Goal: Check status: Check status

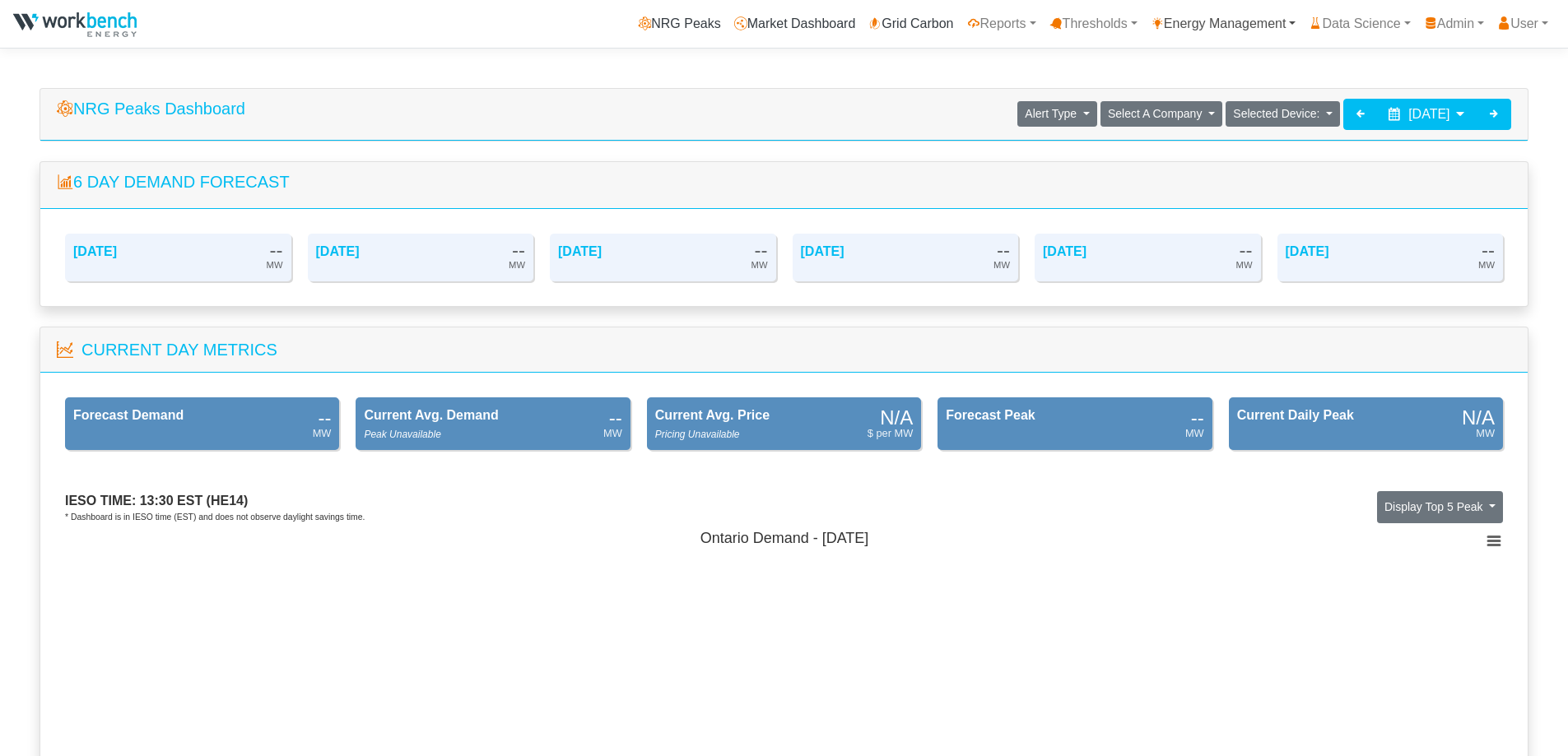
click at [1201, 29] on link "Energy Management" at bounding box center [1224, 24] width 158 height 33
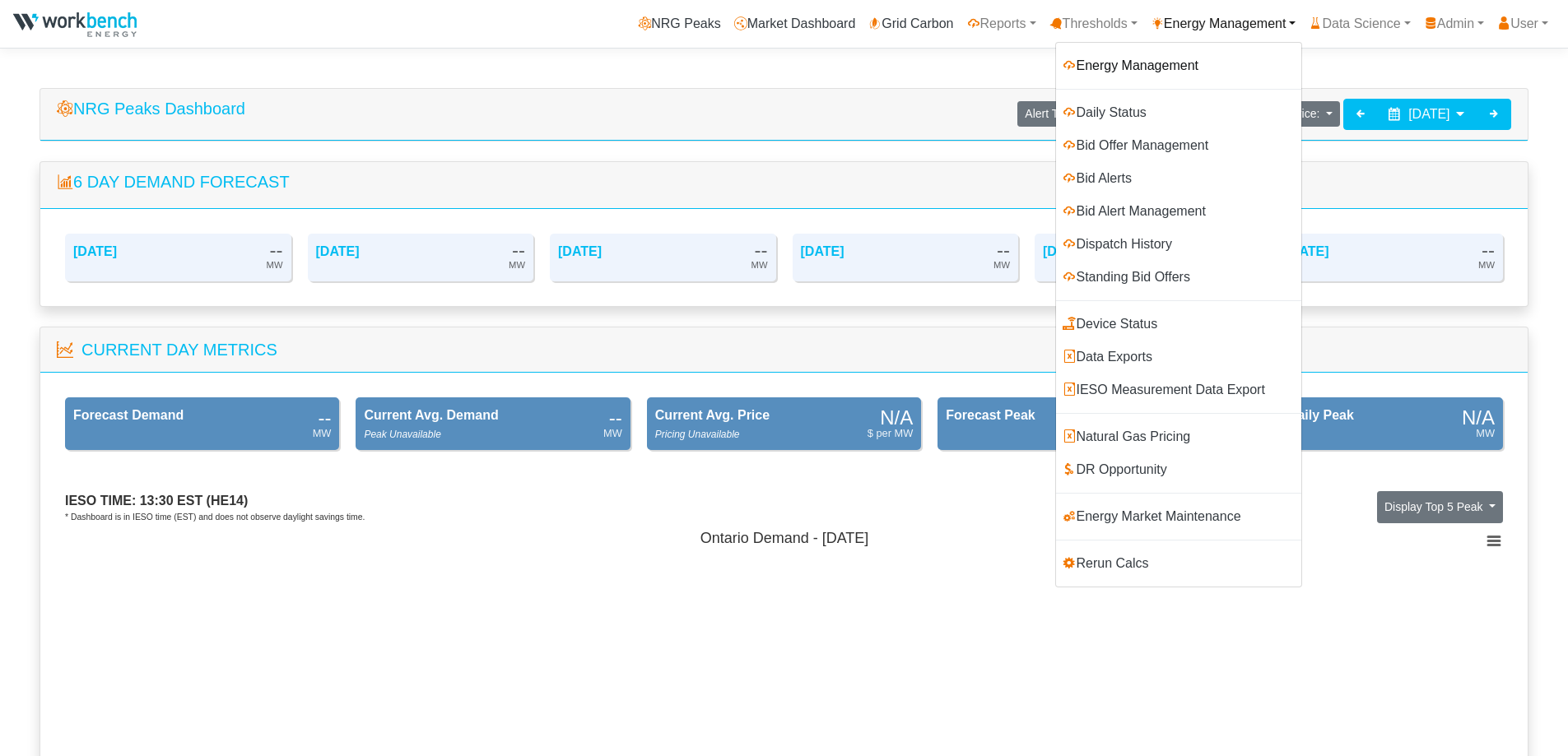
click at [1133, 64] on link "Energy Management" at bounding box center [1179, 66] width 245 height 33
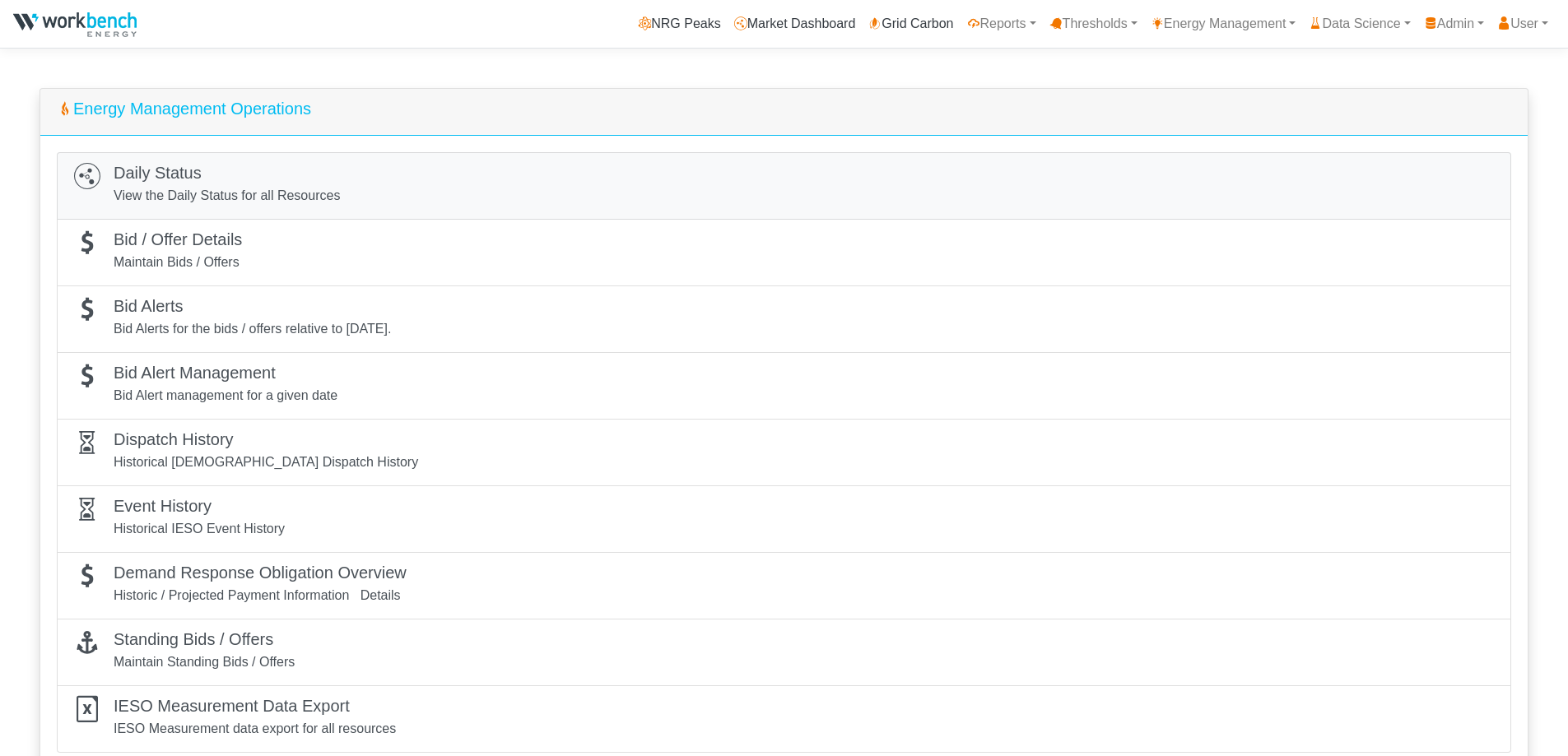
click at [161, 182] on h5 "Daily Status" at bounding box center [227, 173] width 226 height 19
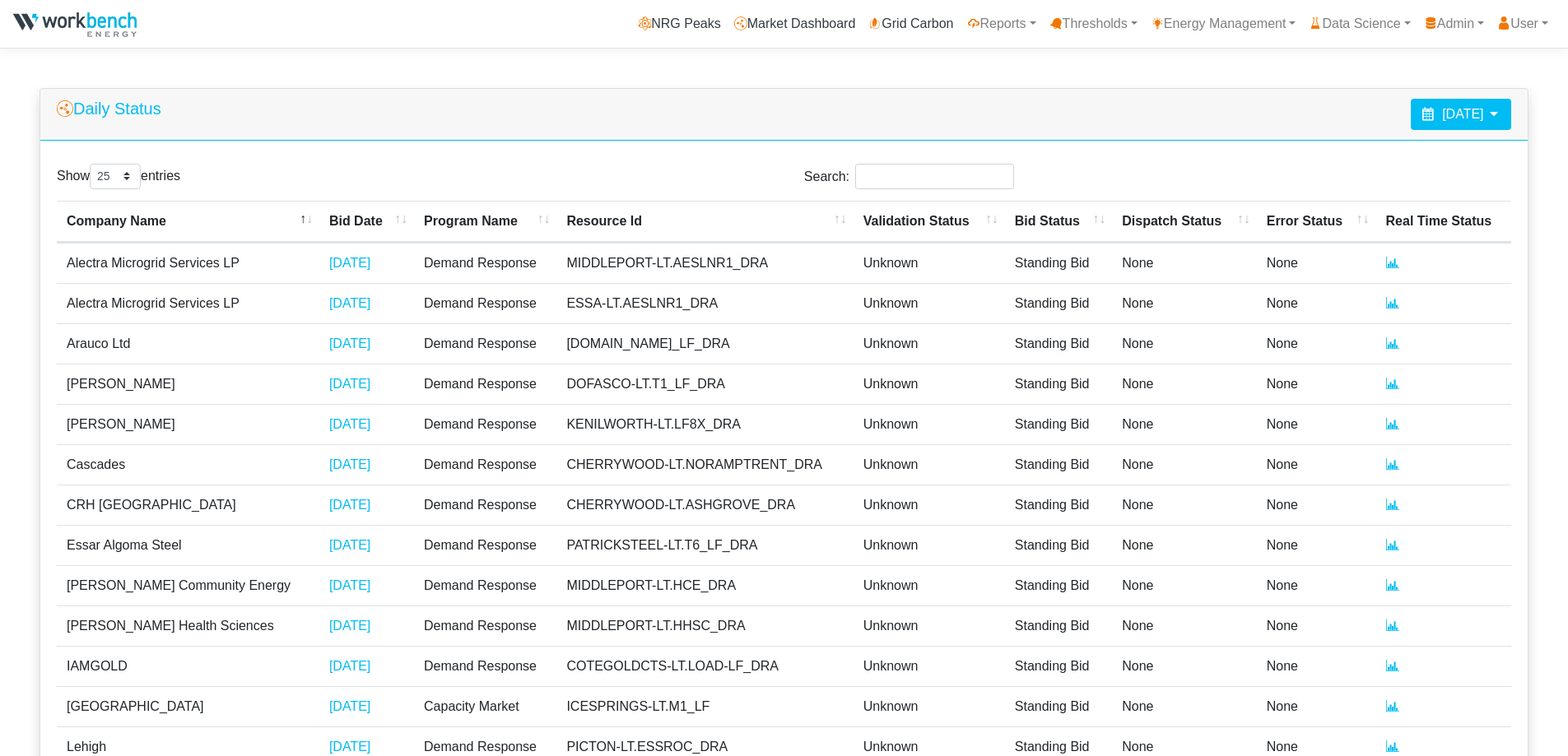
select select "25"
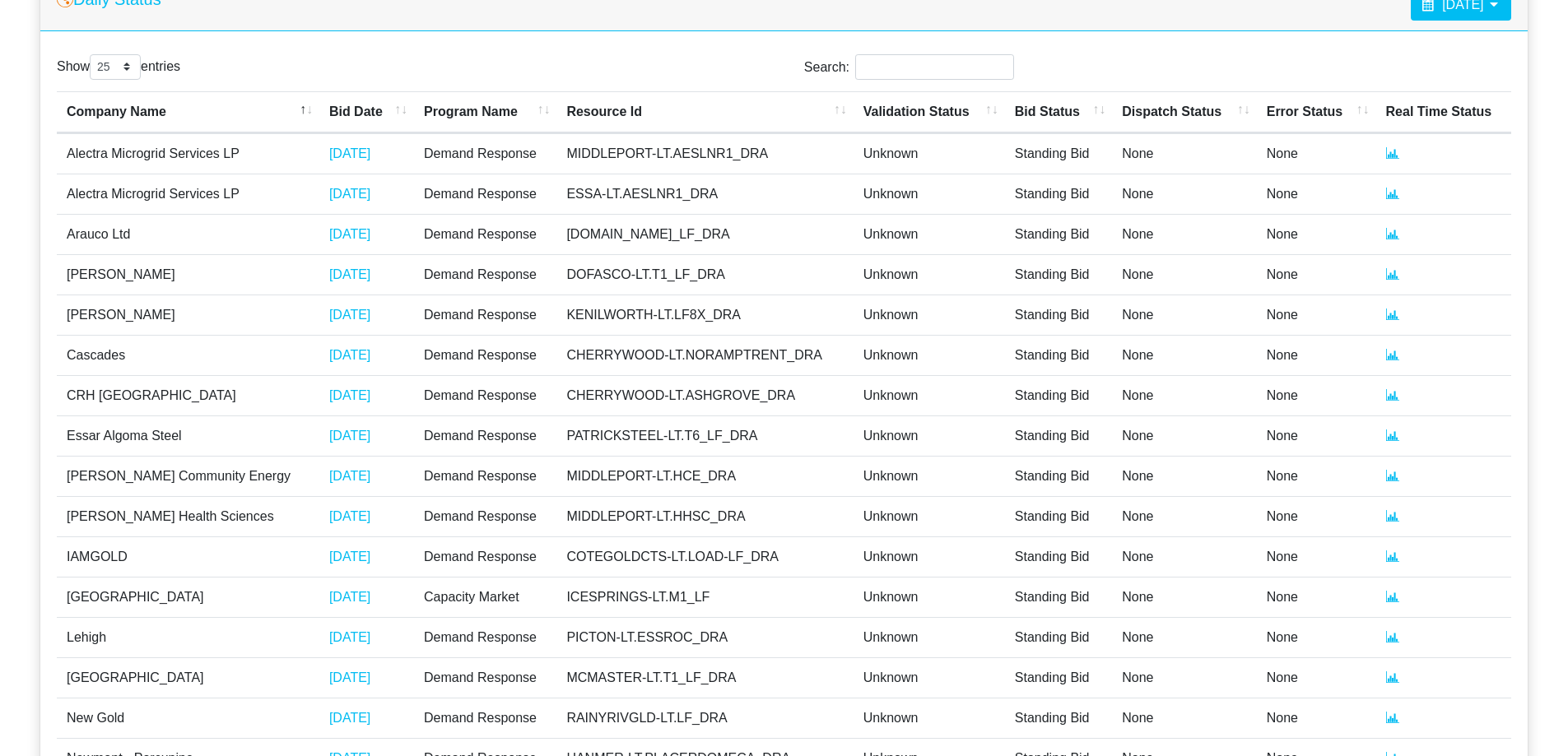
scroll to position [615, 0]
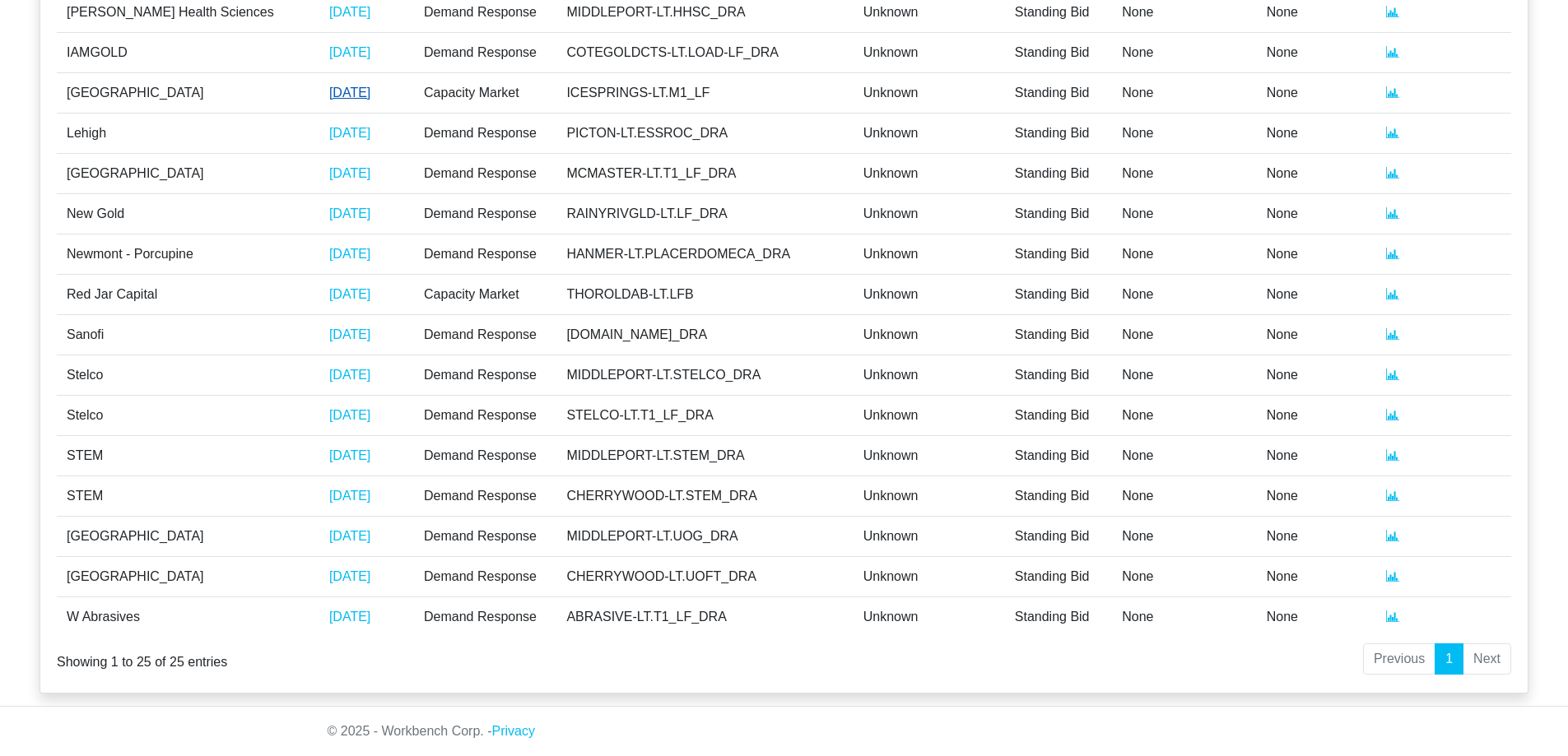
click at [329, 98] on link "09/09/2025" at bounding box center [350, 93] width 42 height 14
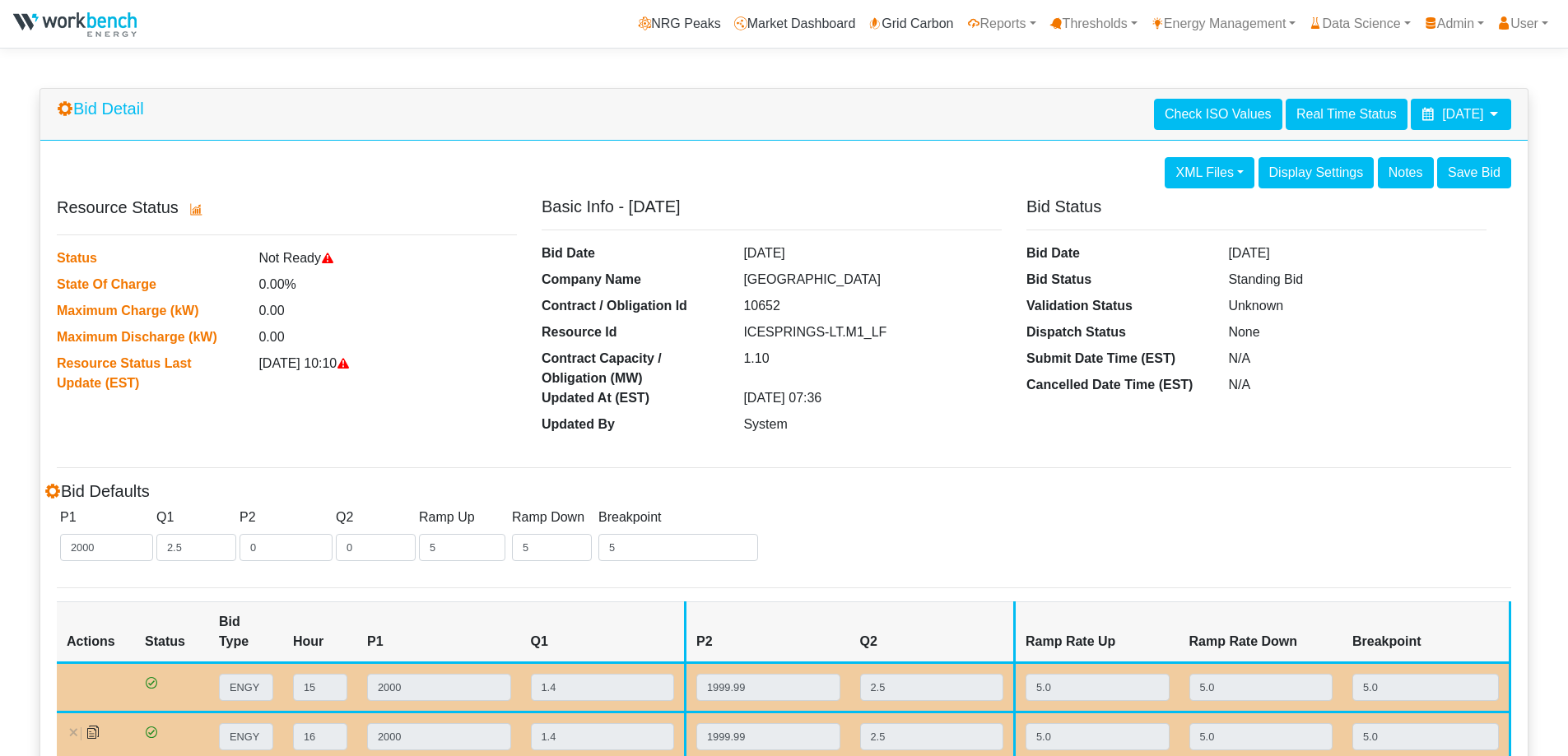
click at [1490, 113] on icon at bounding box center [1495, 114] width 14 height 14
click at [1492, 114] on icon at bounding box center [1495, 114] width 14 height 14
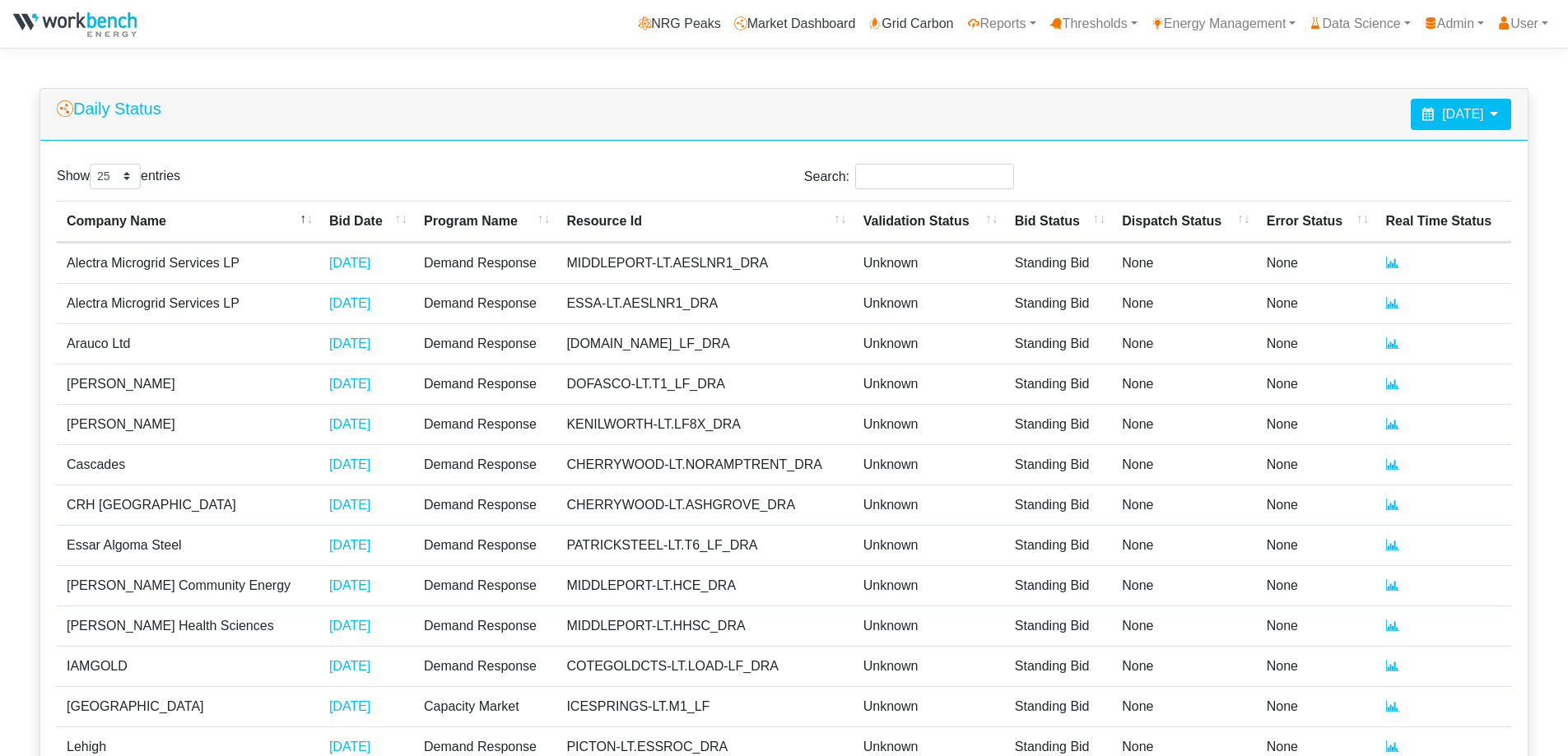
select select "25"
click at [1496, 114] on icon at bounding box center [1495, 114] width 14 height 14
click at [1338, 158] on th at bounding box center [1332, 155] width 26 height 22
click at [1338, 159] on th at bounding box center [1332, 155] width 26 height 22
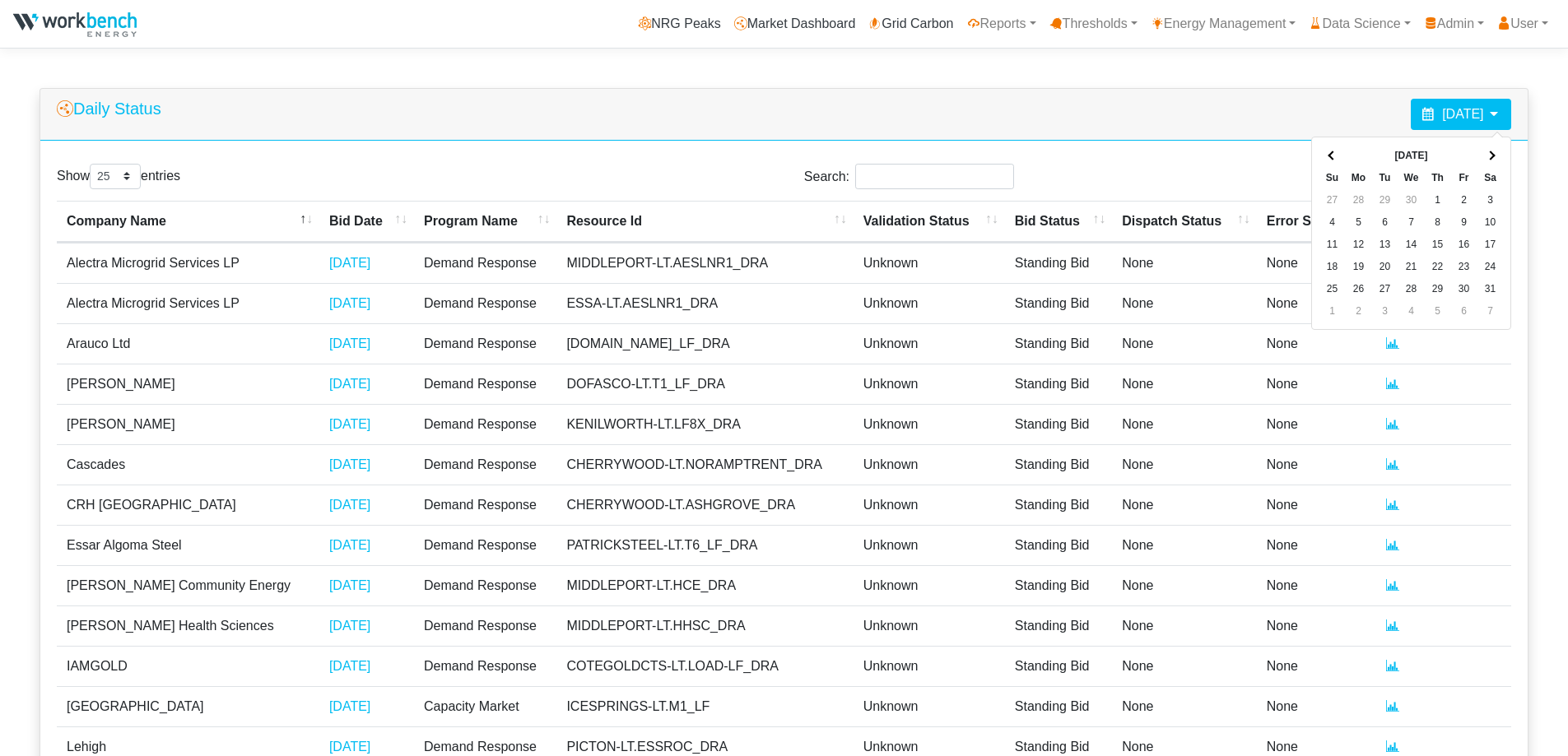
click at [1338, 159] on th at bounding box center [1332, 155] width 26 height 22
click at [1338, 160] on th at bounding box center [1332, 155] width 26 height 22
click at [1338, 161] on th at bounding box center [1332, 155] width 26 height 22
click at [1337, 160] on th at bounding box center [1332, 155] width 26 height 22
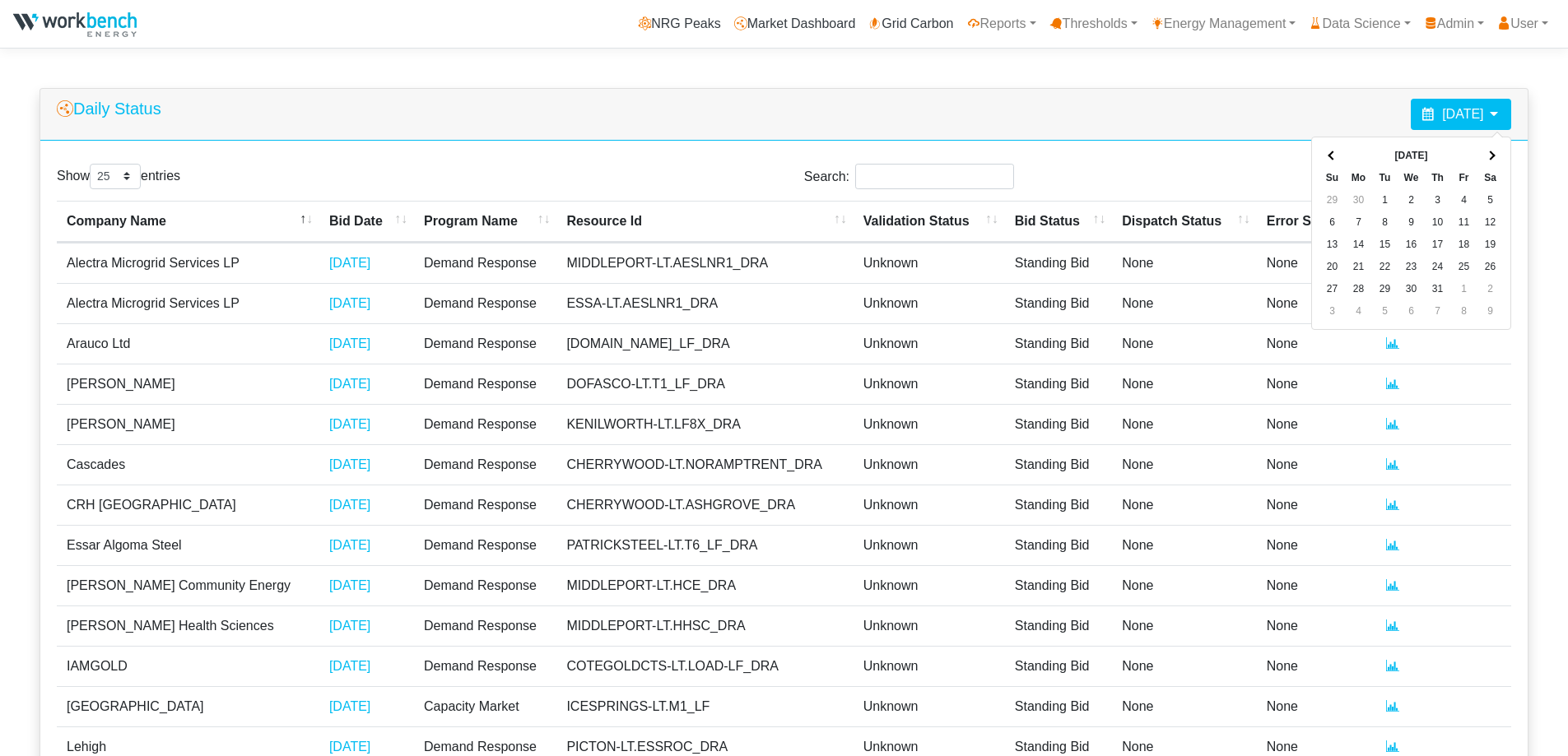
click at [1337, 160] on th at bounding box center [1332, 155] width 26 height 22
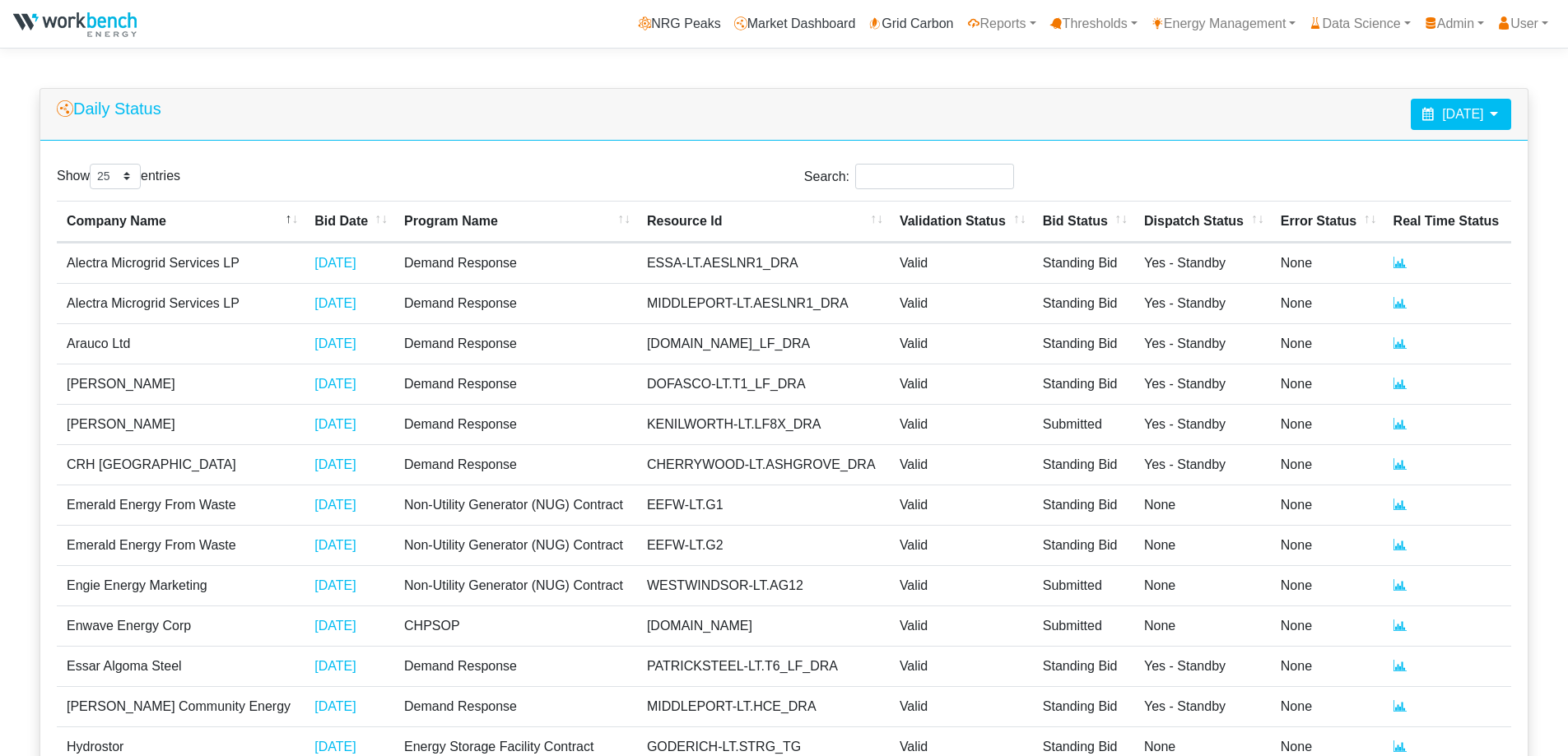
select select "25"
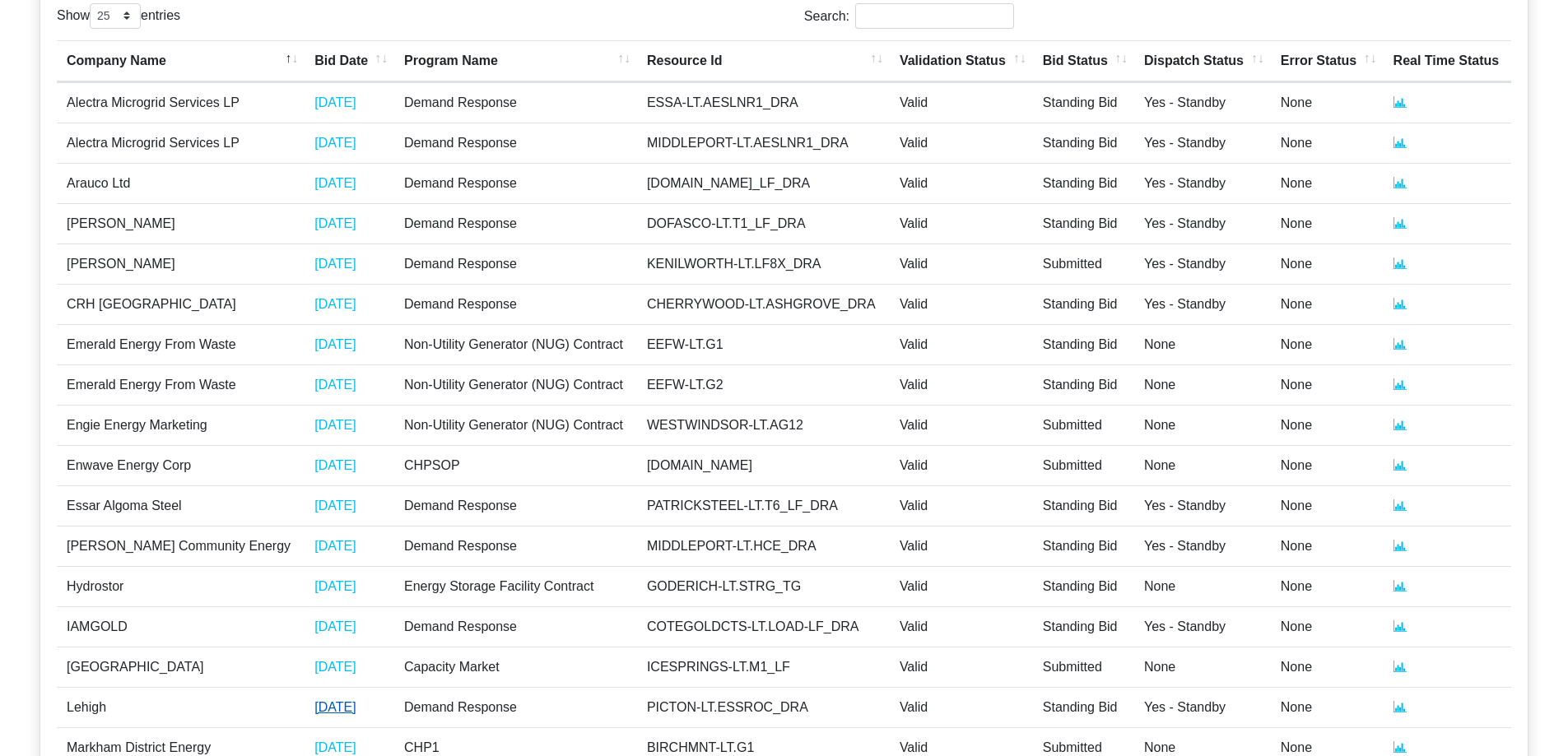
scroll to position [438, 0]
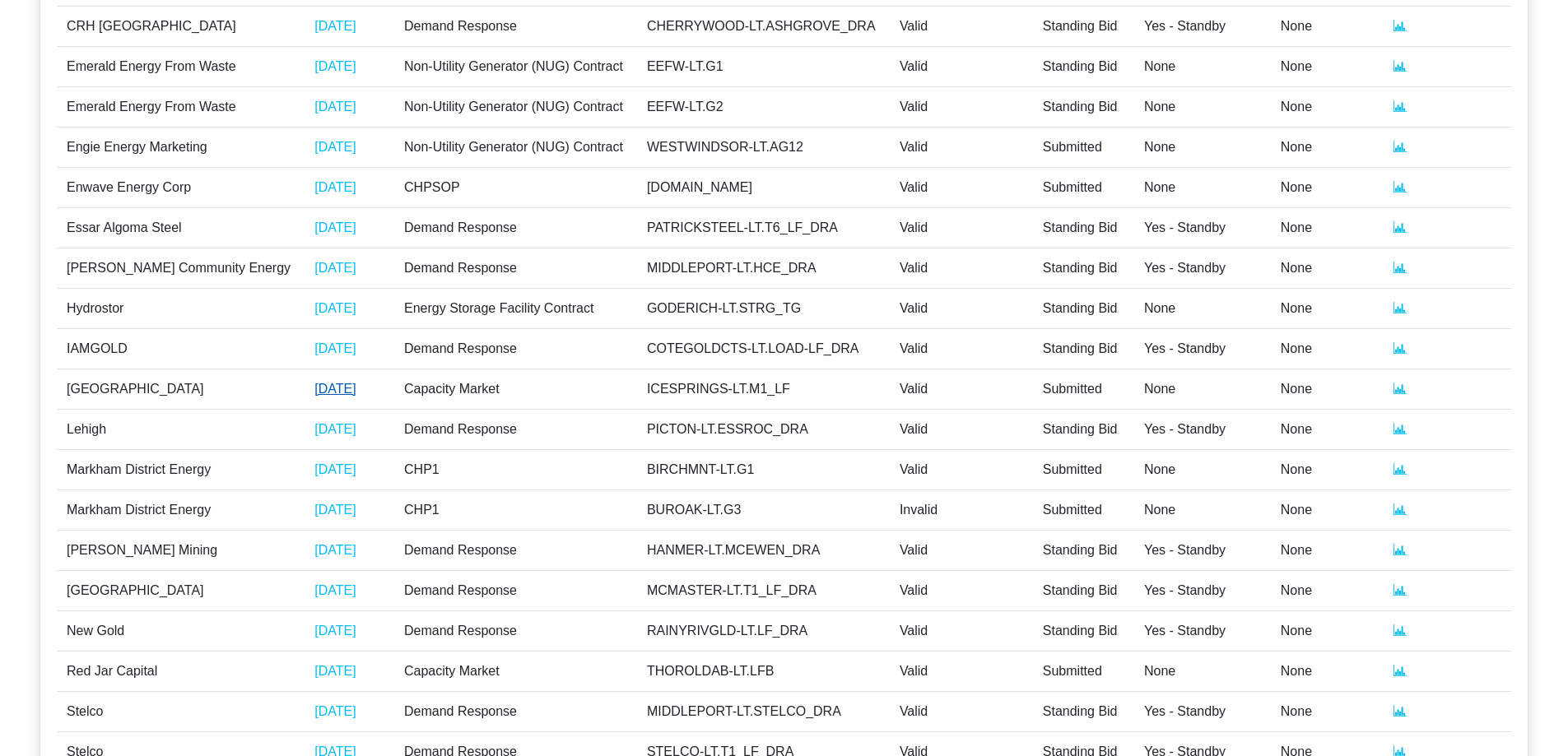
click at [315, 387] on link "06/18/2024" at bounding box center [335, 388] width 42 height 14
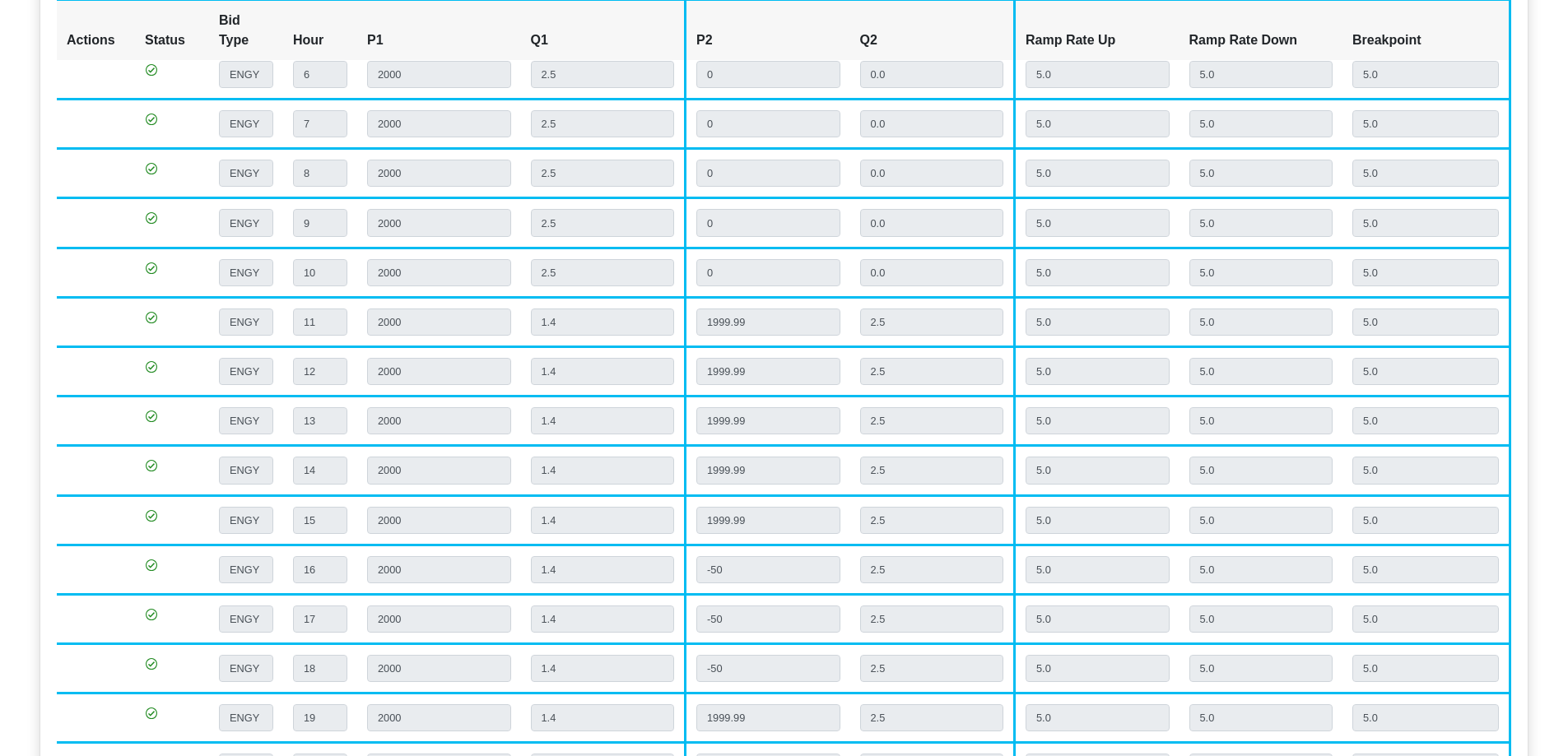
scroll to position [878, 0]
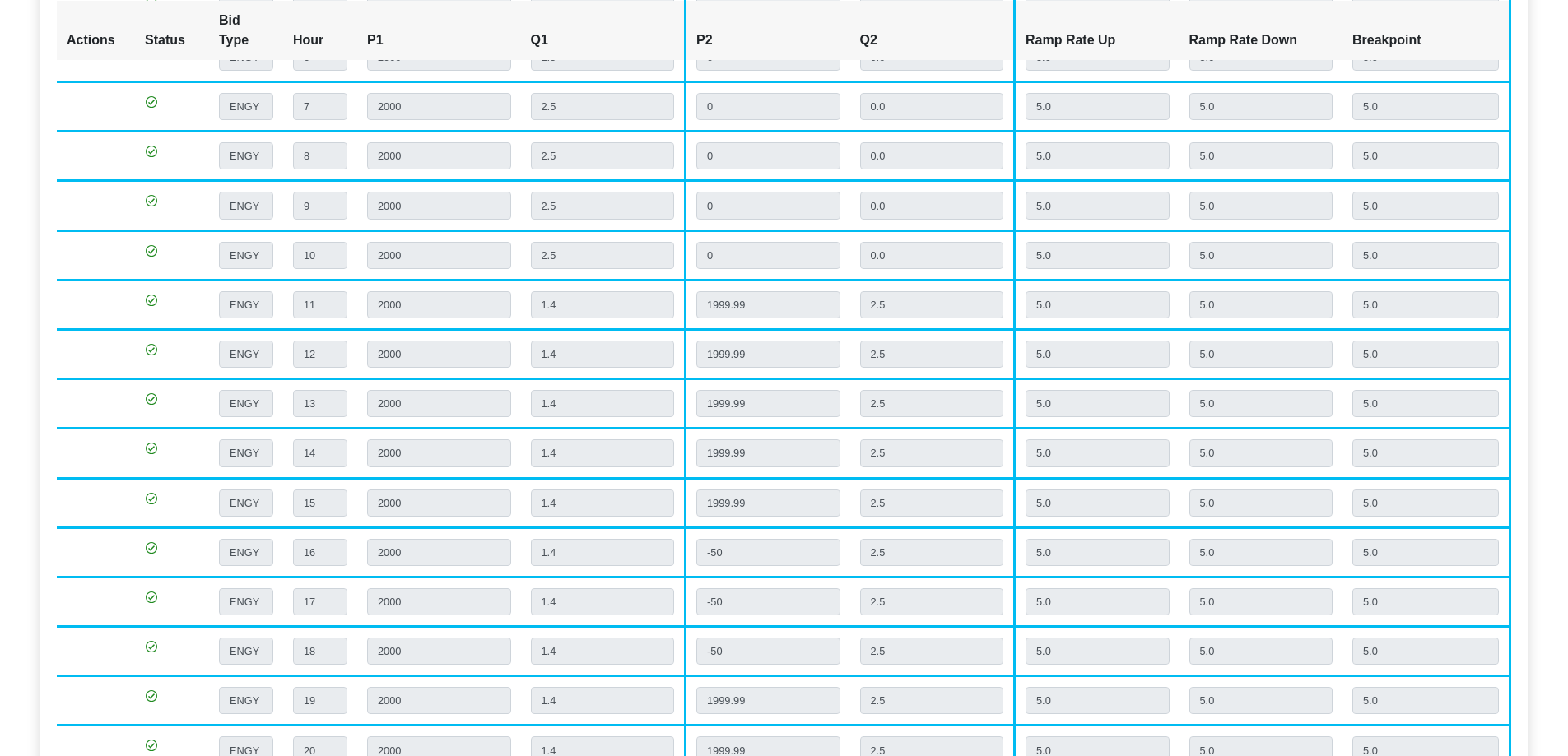
click at [1493, 131] on td "5.0" at bounding box center [1427, 155] width 168 height 49
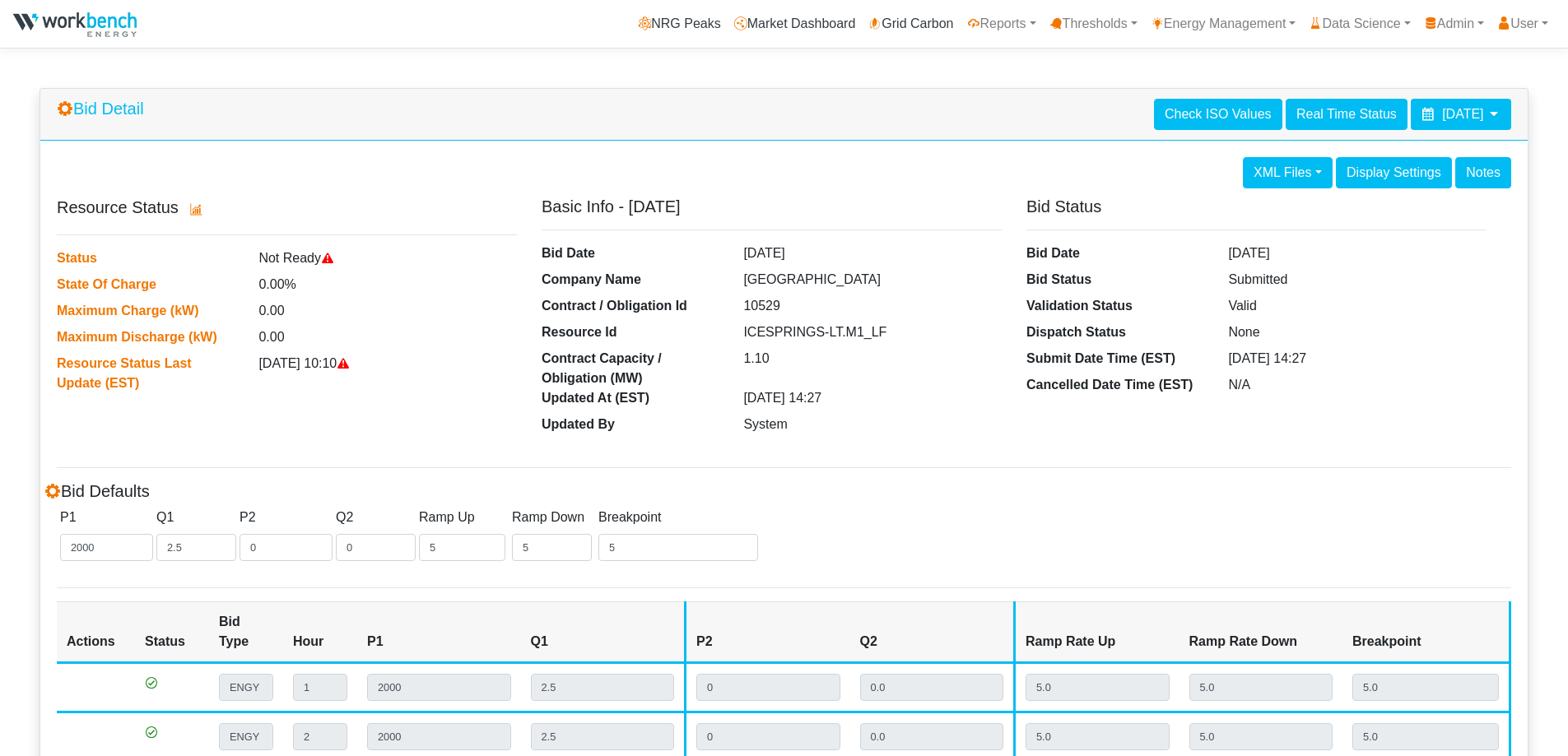
click at [1489, 115] on icon at bounding box center [1495, 114] width 14 height 14
click at [1491, 115] on icon at bounding box center [1495, 114] width 14 height 14
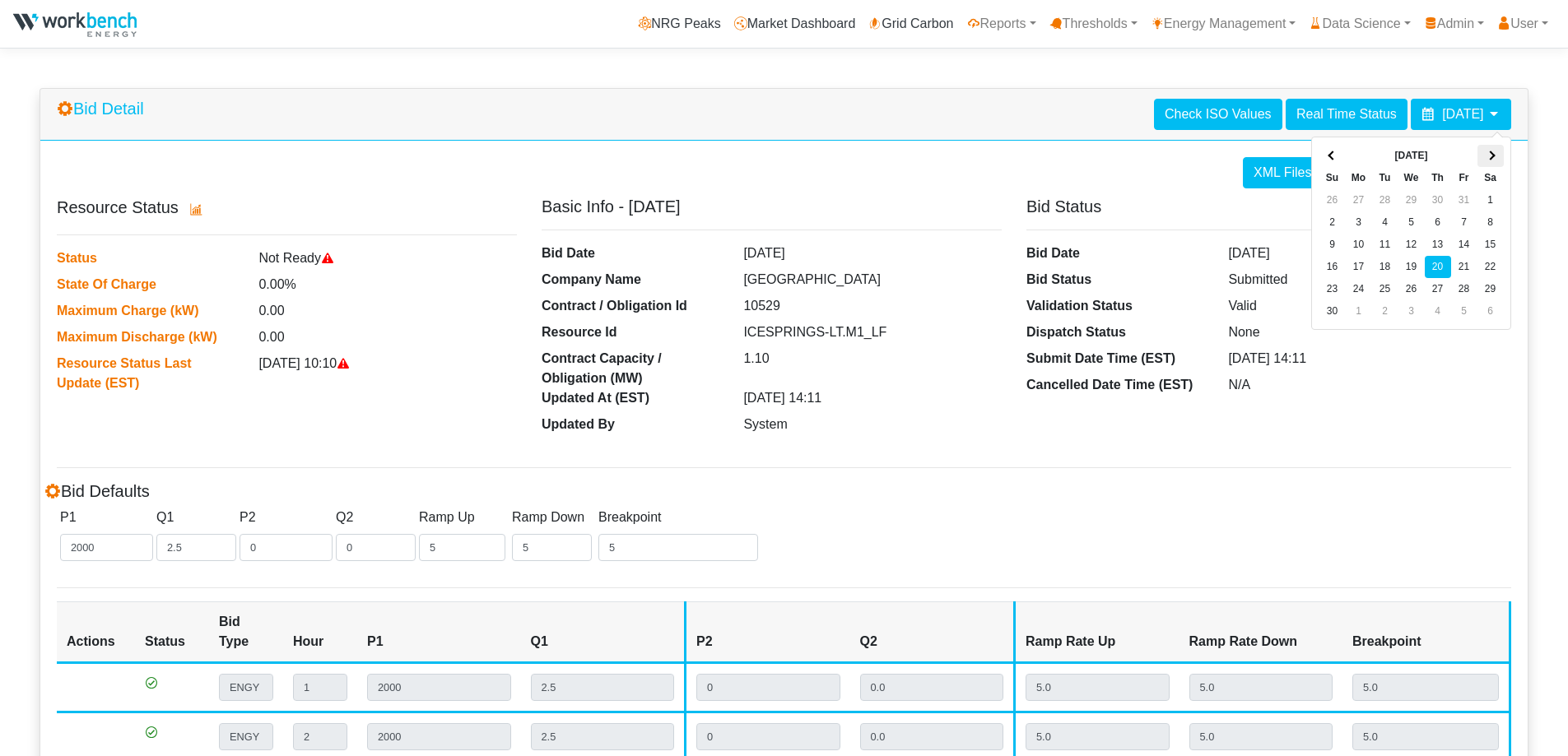
click at [1490, 151] on span at bounding box center [1490, 154] width 9 height 9
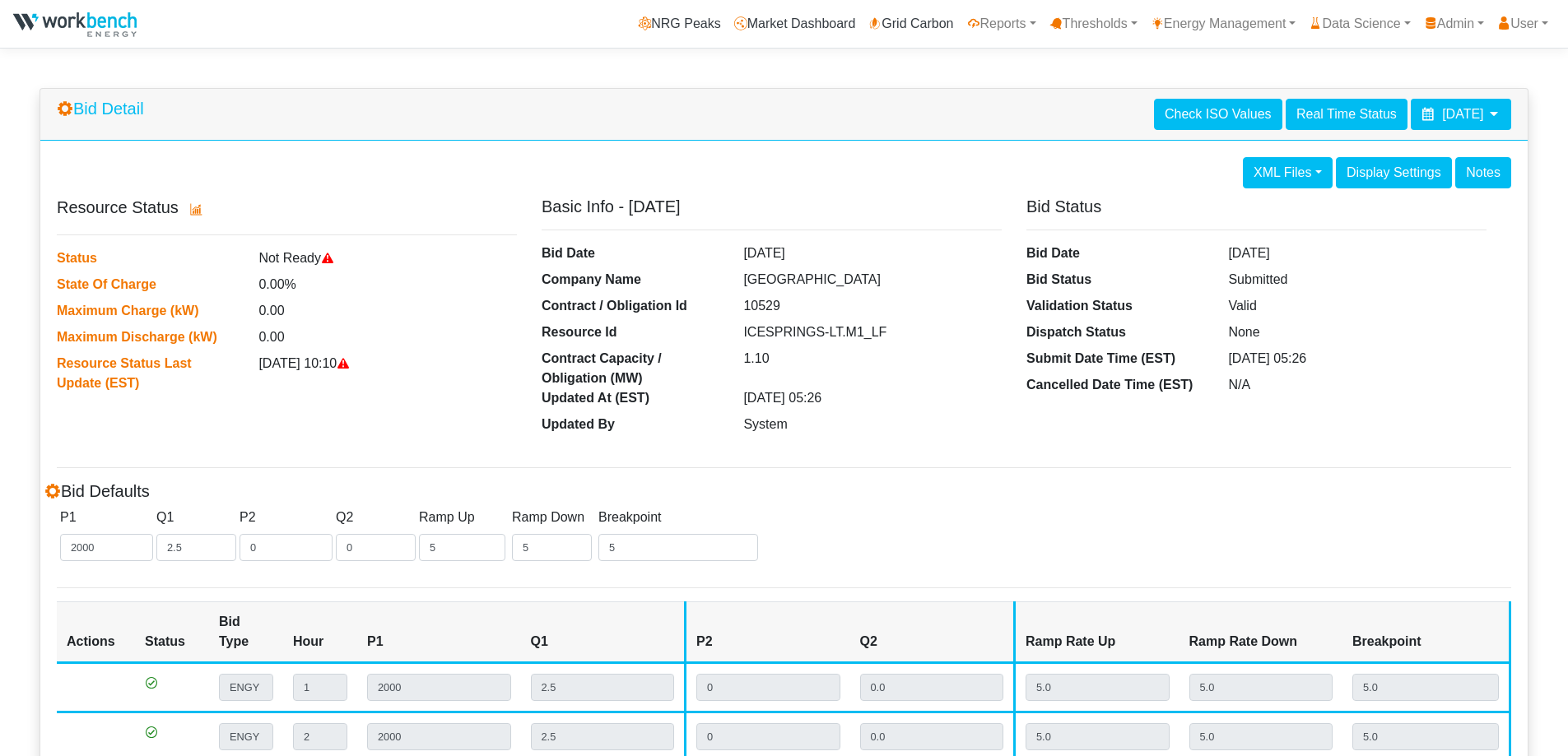
click at [1496, 114] on icon at bounding box center [1495, 114] width 14 height 14
click at [1496, 115] on icon at bounding box center [1495, 114] width 14 height 14
click at [1489, 115] on icon at bounding box center [1495, 114] width 14 height 14
click at [1490, 114] on icon at bounding box center [1495, 114] width 14 height 14
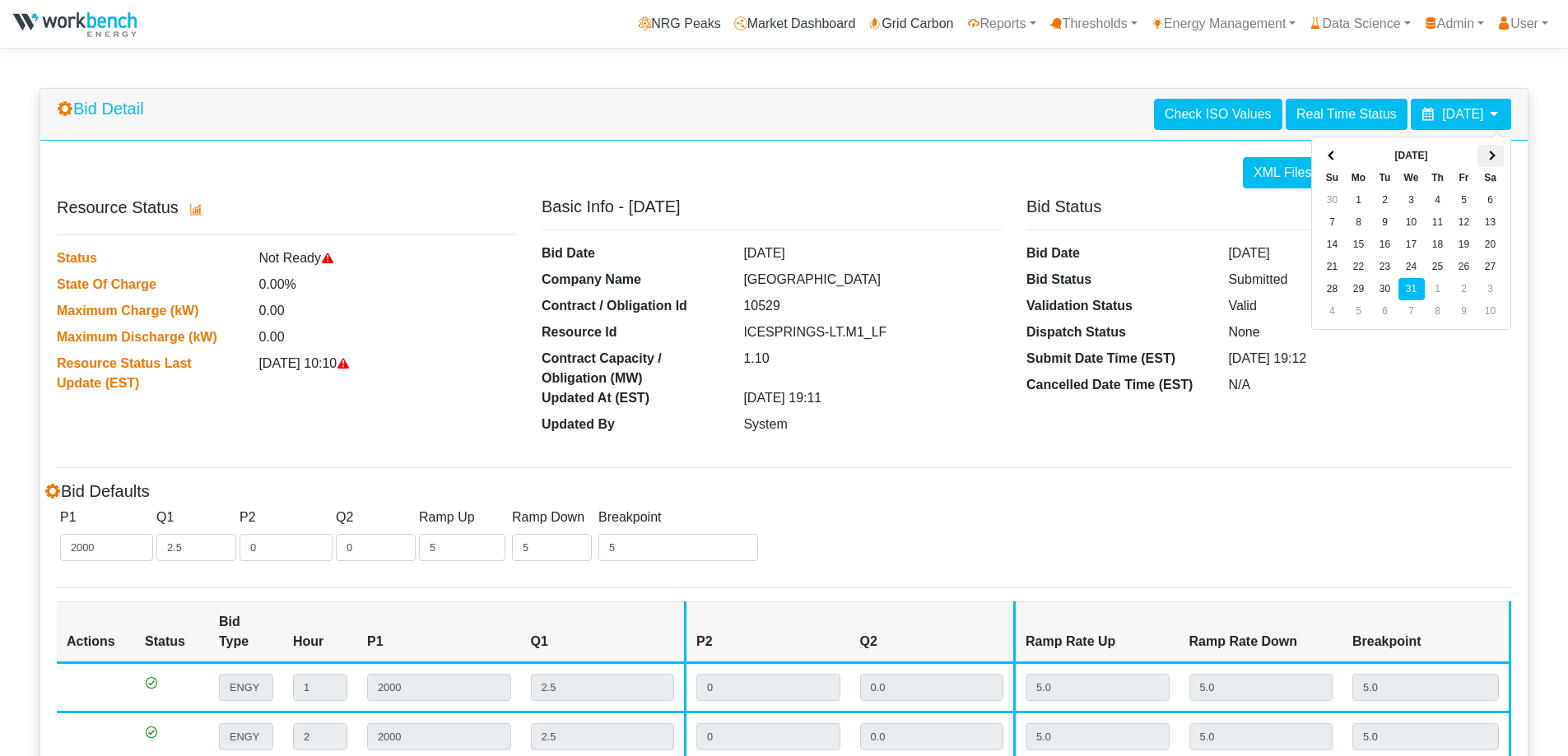
click at [1489, 162] on th at bounding box center [1491, 155] width 26 height 22
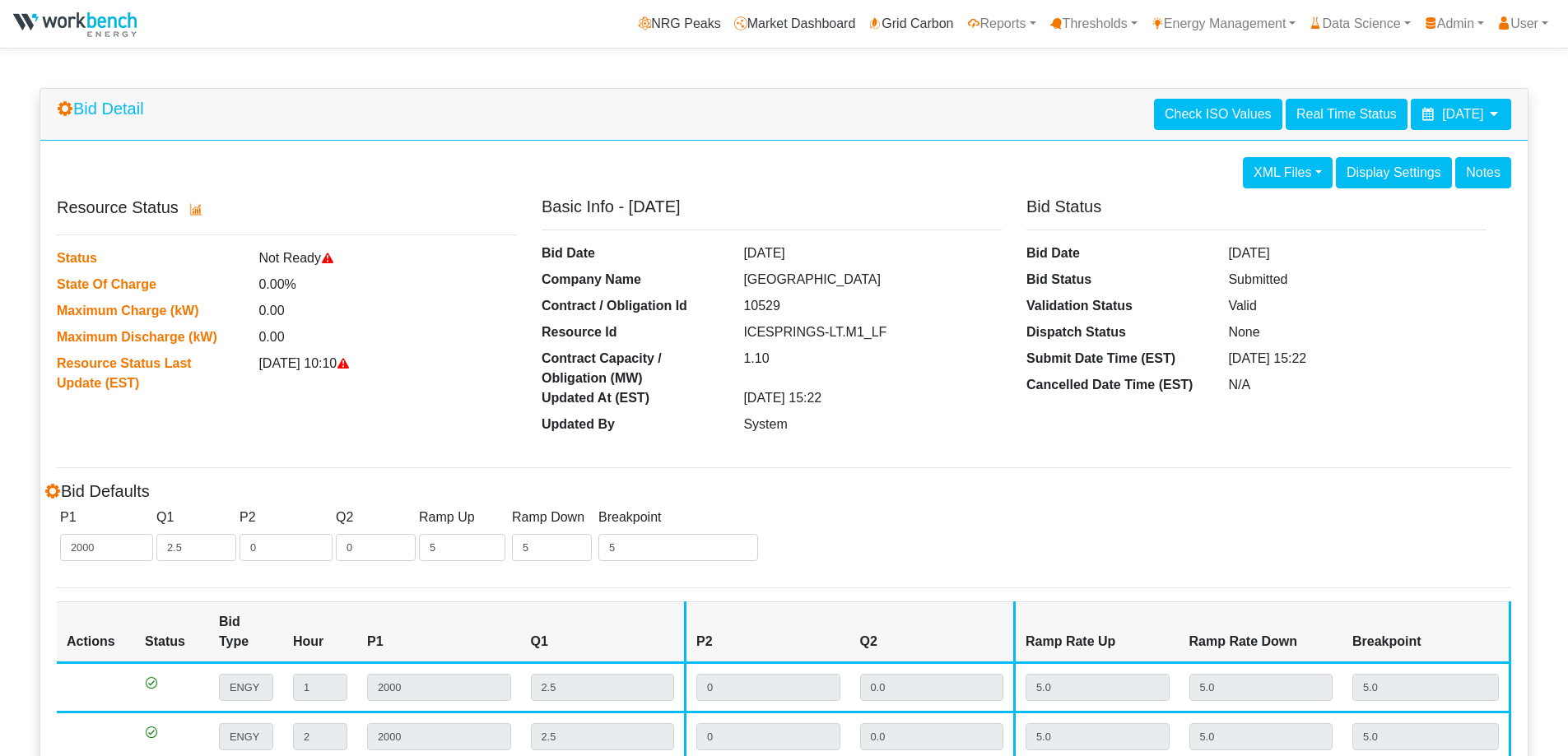
click at [1497, 114] on icon at bounding box center [1495, 114] width 14 height 14
click at [1494, 115] on icon at bounding box center [1495, 114] width 14 height 14
